Goal: Task Accomplishment & Management: Manage account settings

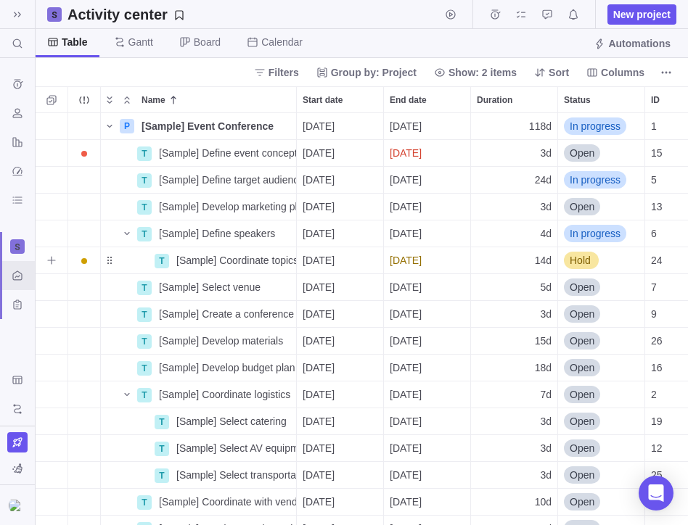
scroll to position [412, 652]
click at [16, 512] on img at bounding box center [17, 506] width 17 height 12
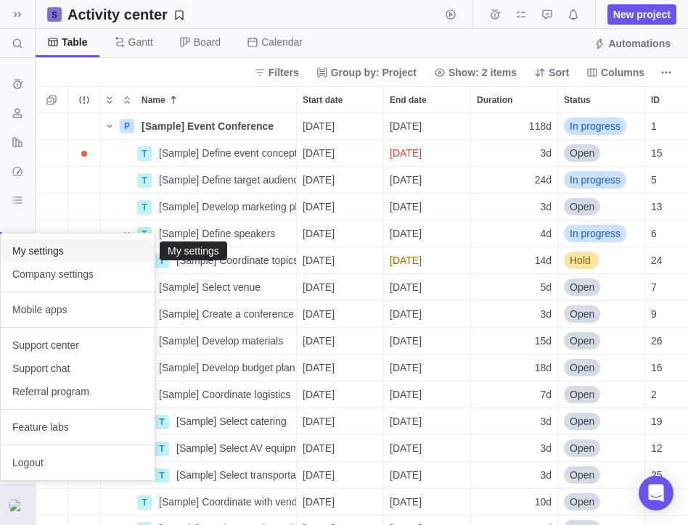
click at [95, 254] on span "My settings" at bounding box center [77, 251] width 131 height 15
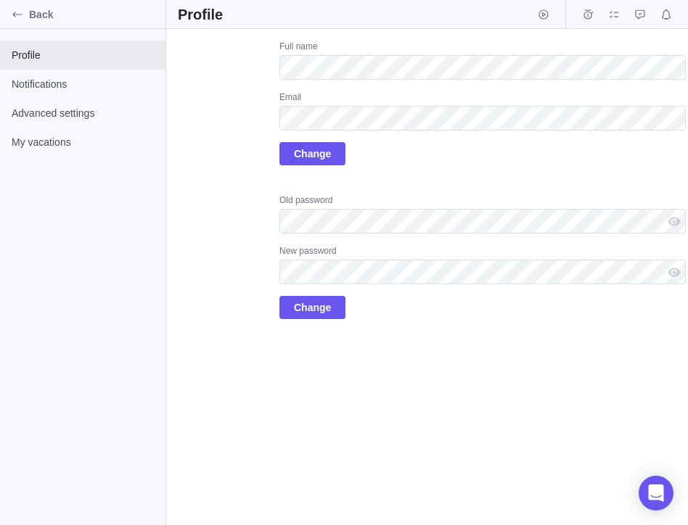
click at [241, 202] on div "Upload Full name Email Change Old password New password Change" at bounding box center [432, 180] width 508 height 279
click at [12, 15] on icon "Back" at bounding box center [18, 15] width 12 height 12
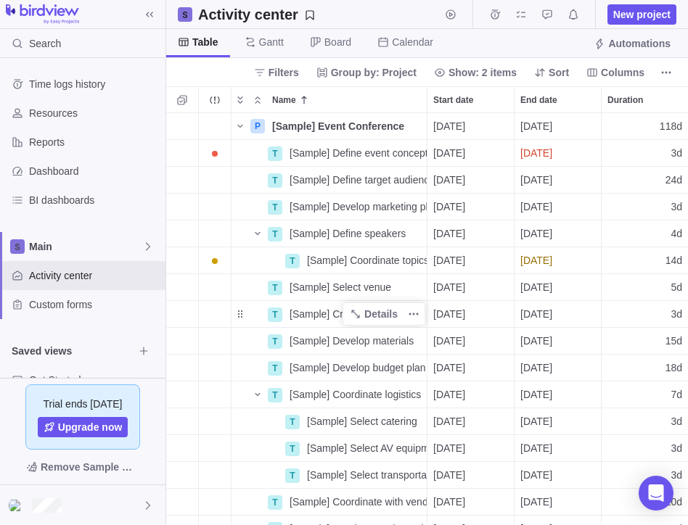
scroll to position [412, 522]
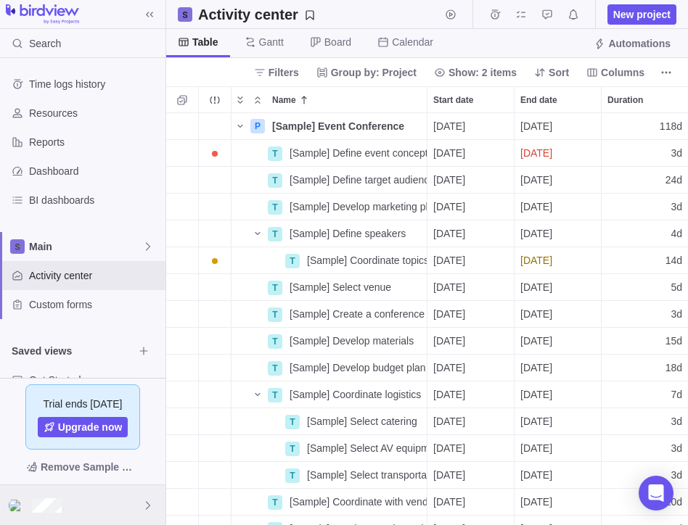
click at [148, 496] on div at bounding box center [82, 505] width 165 height 40
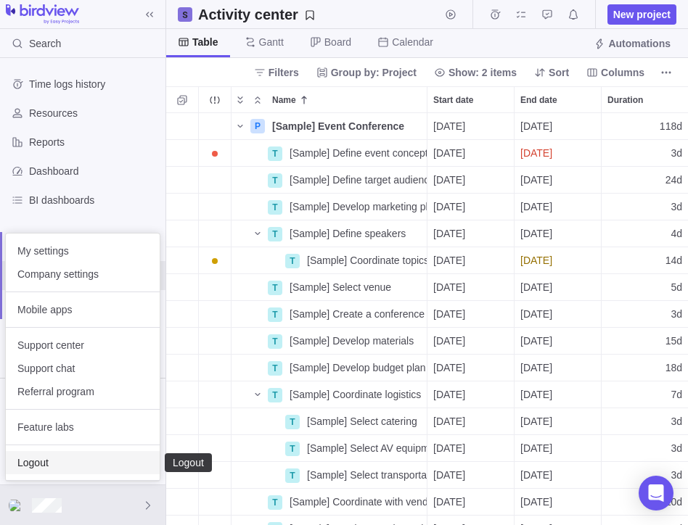
click at [60, 461] on span "Logout" at bounding box center [82, 463] width 131 height 15
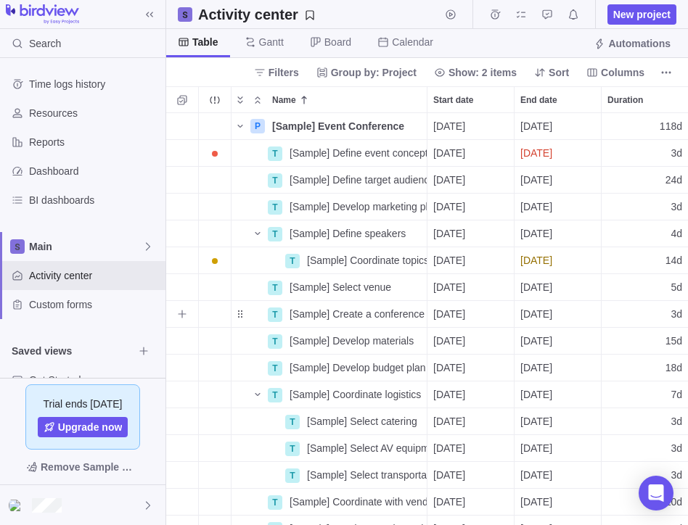
scroll to position [412, 522]
click at [103, 499] on div at bounding box center [82, 505] width 165 height 40
click at [140, 498] on div at bounding box center [82, 505] width 165 height 40
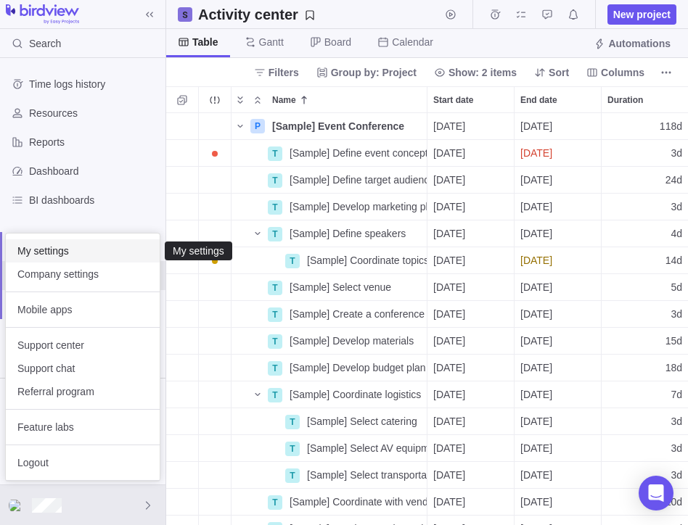
click at [90, 243] on div "My settings" at bounding box center [83, 250] width 154 height 23
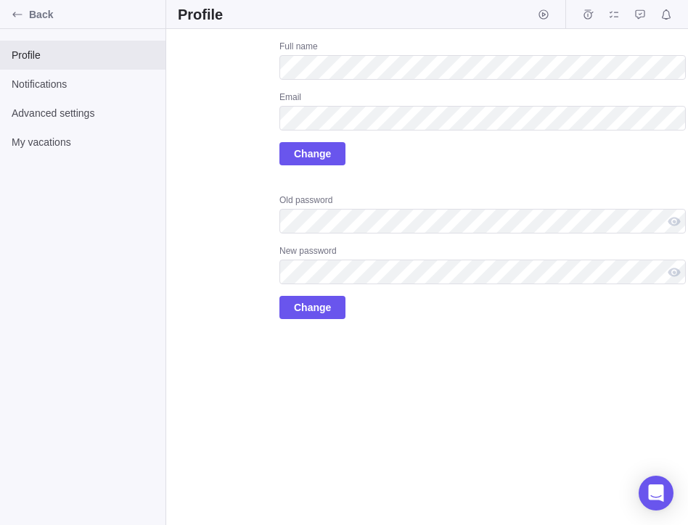
click at [456, 152] on div "Full name Email Change" at bounding box center [482, 103] width 406 height 125
click at [225, 95] on label "Upload" at bounding box center [214, 77] width 73 height 73
click at [0, 0] on input "Upload" at bounding box center [0, 0] width 0 height 0
click at [313, 155] on span "Change" at bounding box center [312, 153] width 37 height 17
click at [209, 217] on div "Upload Full name Email Change Old password New password Change" at bounding box center [432, 180] width 508 height 279
